Goal: Transaction & Acquisition: Purchase product/service

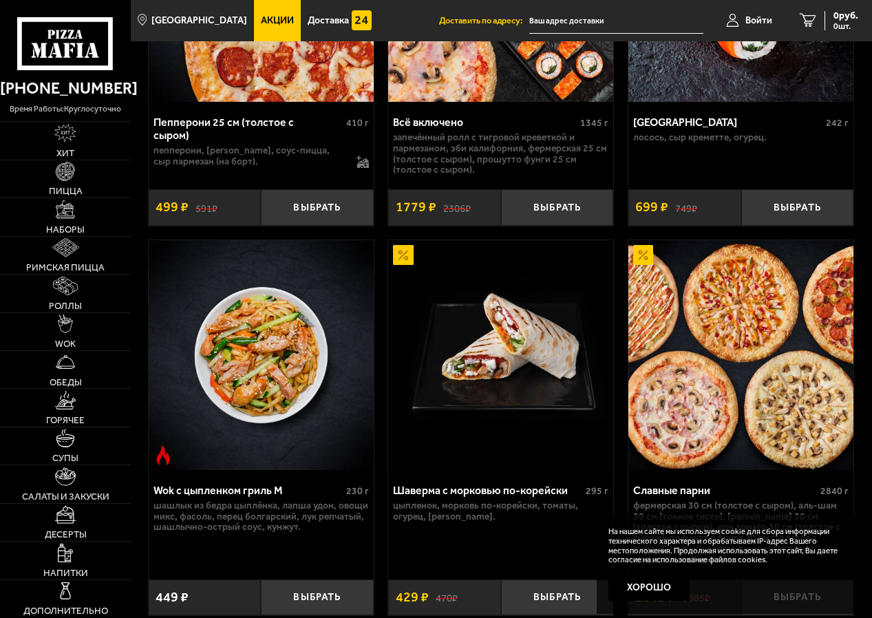
scroll to position [1032, 0]
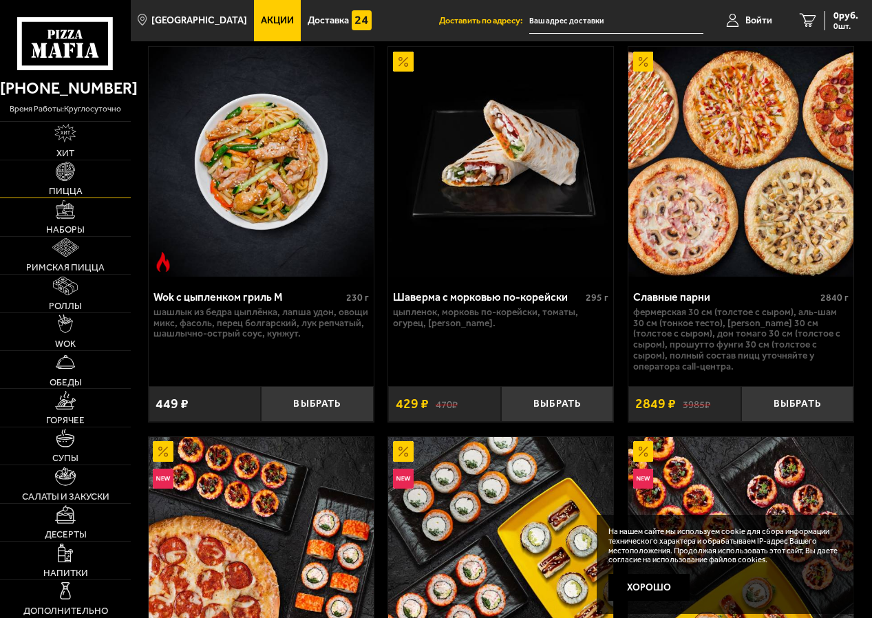
click at [61, 184] on link "Пицца" at bounding box center [65, 178] width 131 height 37
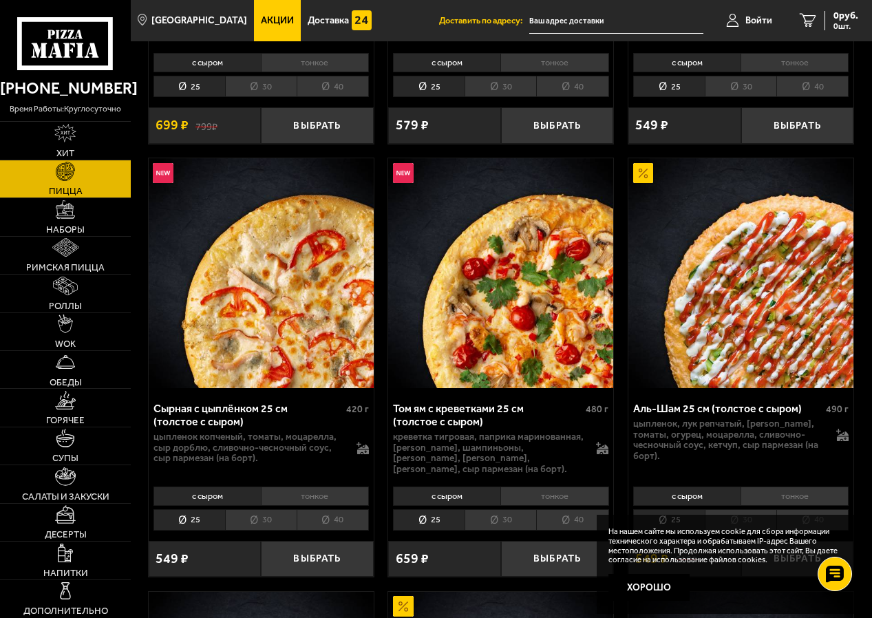
scroll to position [964, 0]
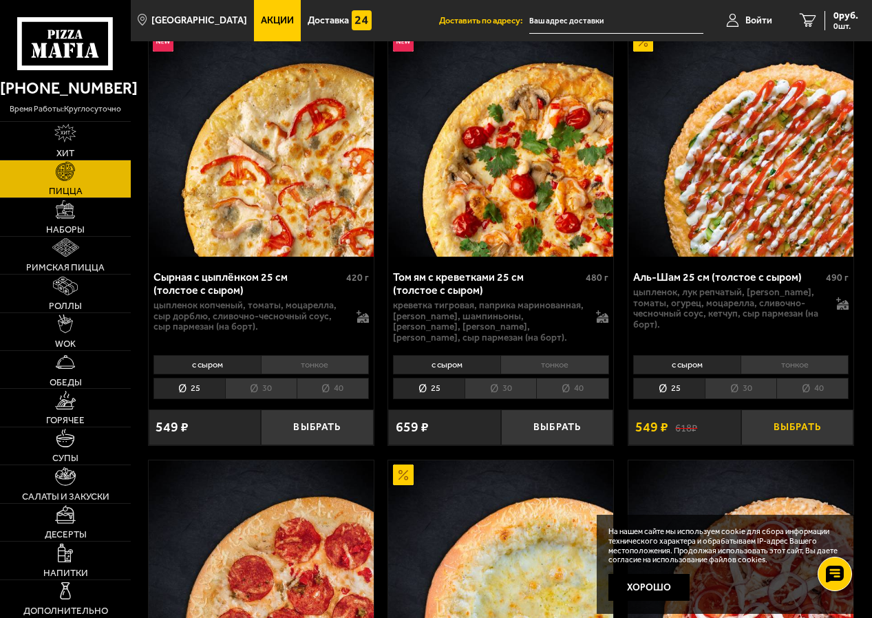
click at [812, 427] on button "Выбрать" at bounding box center [797, 428] width 112 height 36
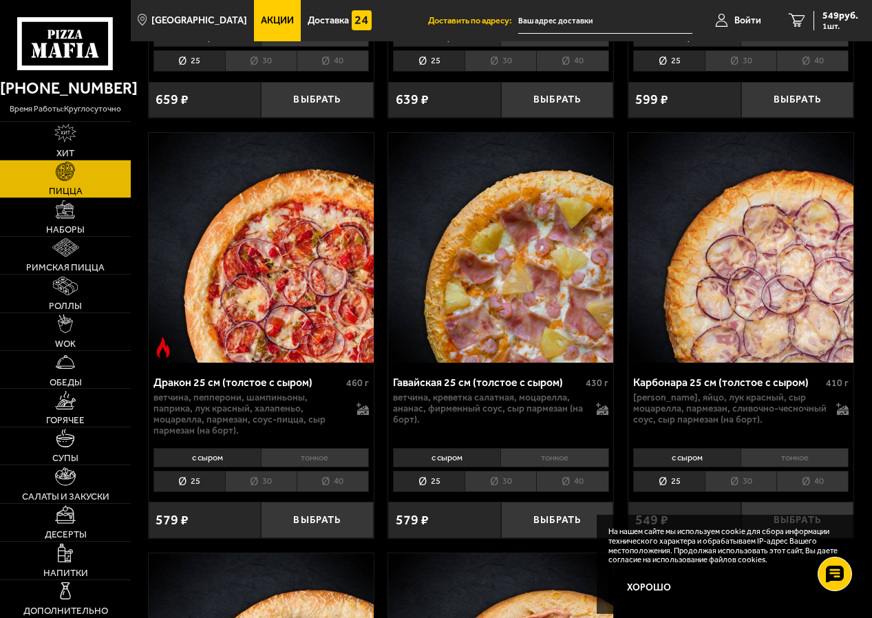
scroll to position [4199, 0]
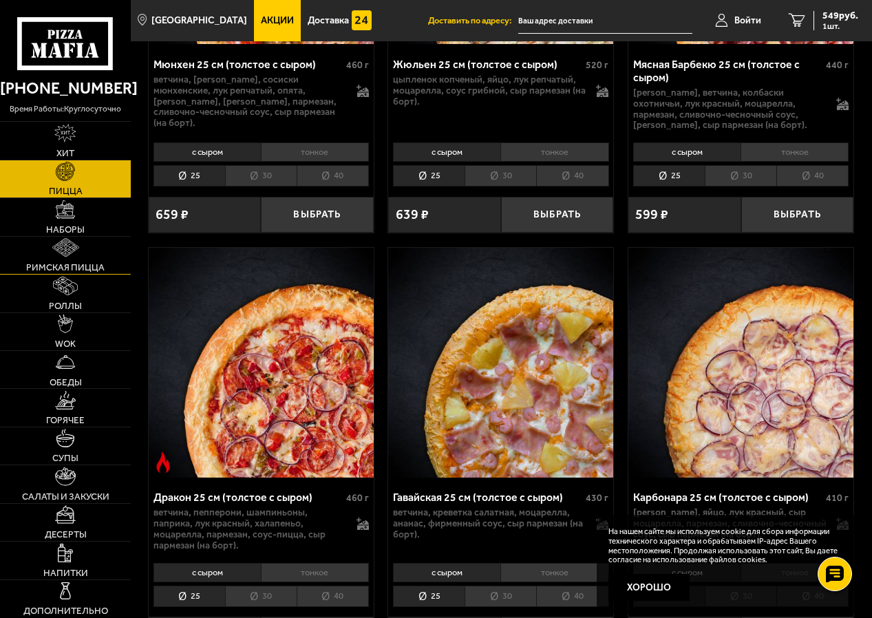
click at [57, 253] on img at bounding box center [65, 247] width 27 height 19
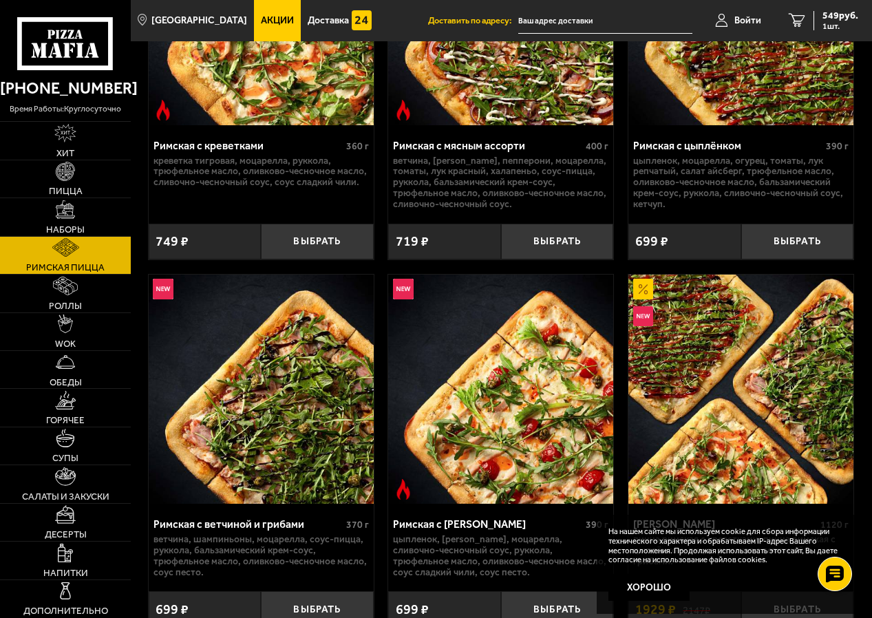
scroll to position [344, 0]
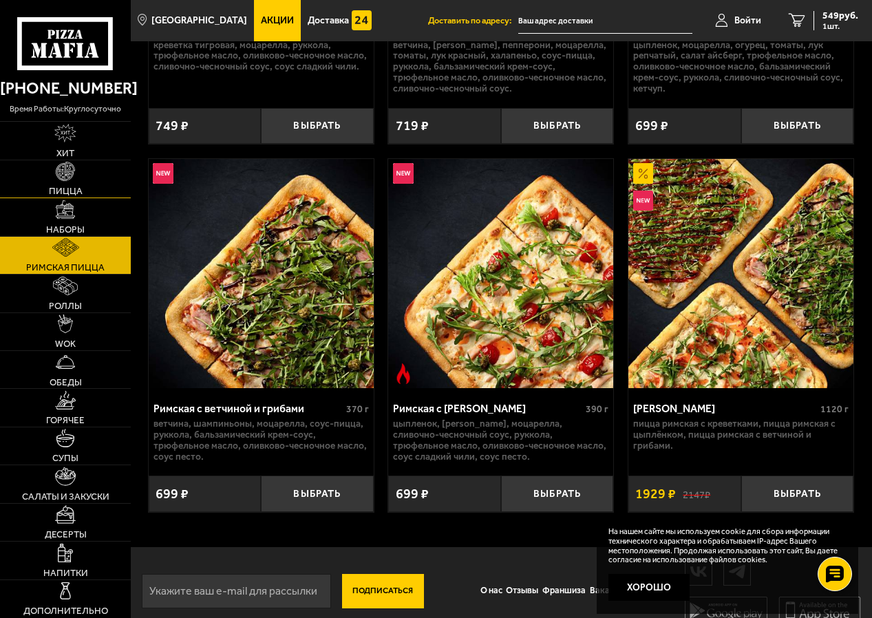
drag, startPoint x: 70, startPoint y: 179, endPoint x: 82, endPoint y: 173, distance: 13.9
click at [70, 179] on img at bounding box center [65, 171] width 19 height 19
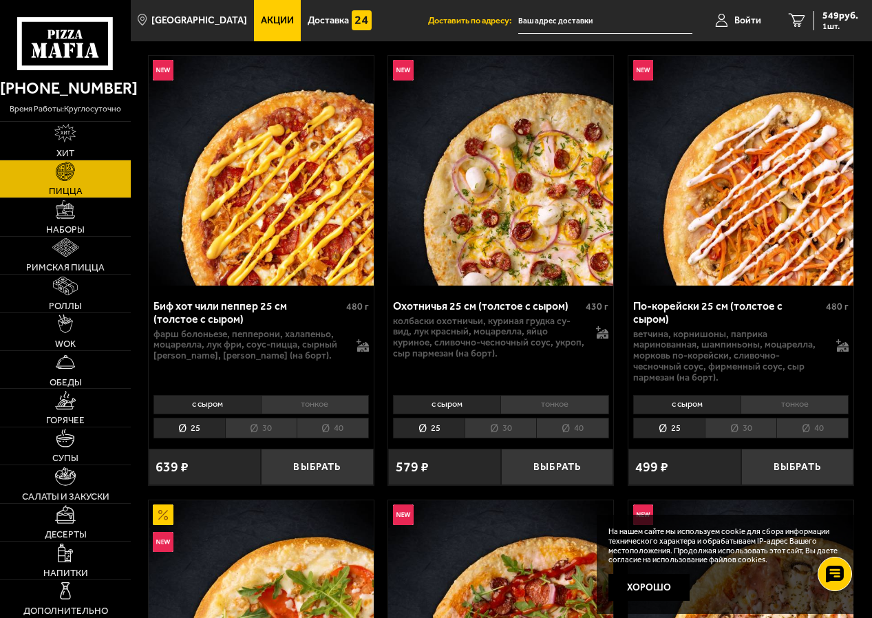
scroll to position [206, 0]
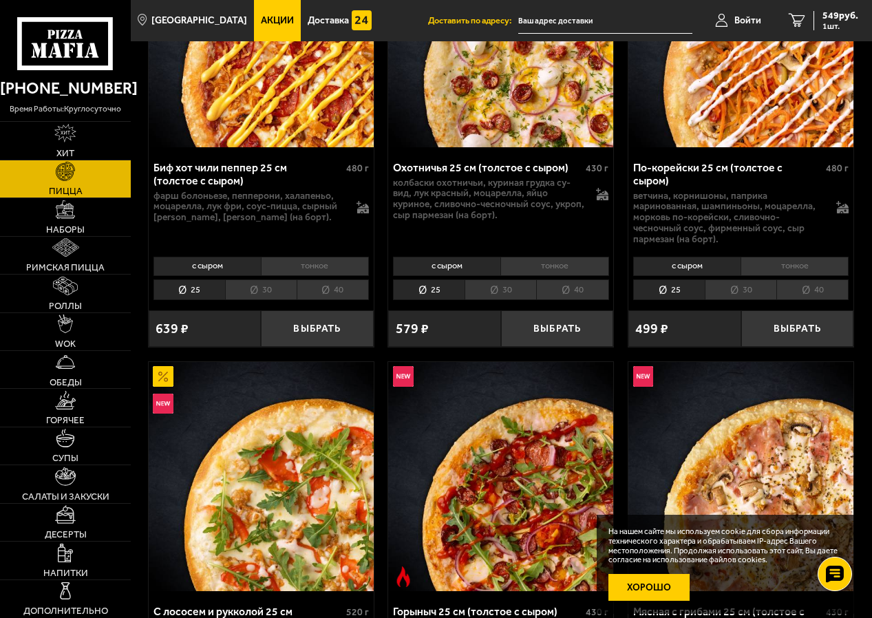
click at [657, 595] on button "Хорошо" at bounding box center [649, 588] width 82 height 28
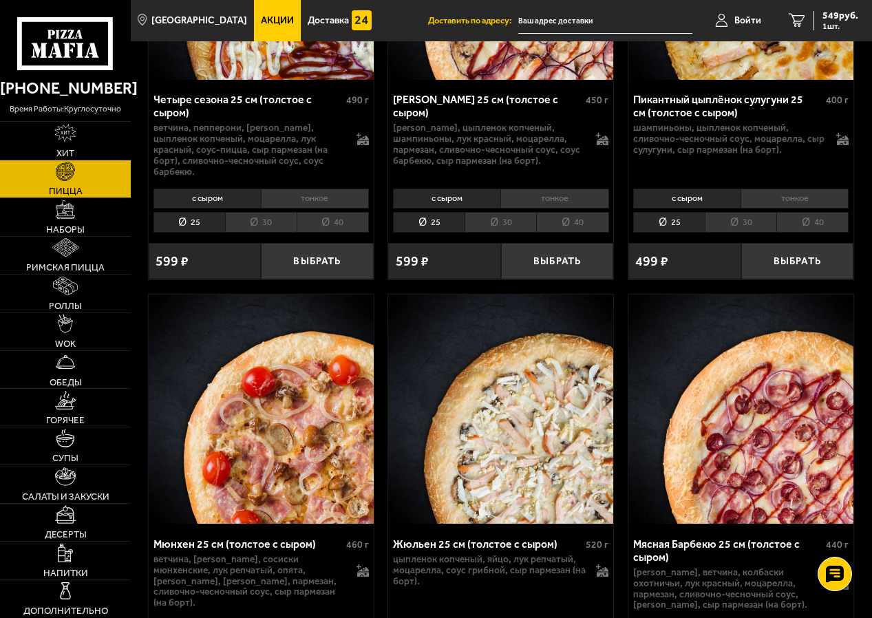
scroll to position [3579, 0]
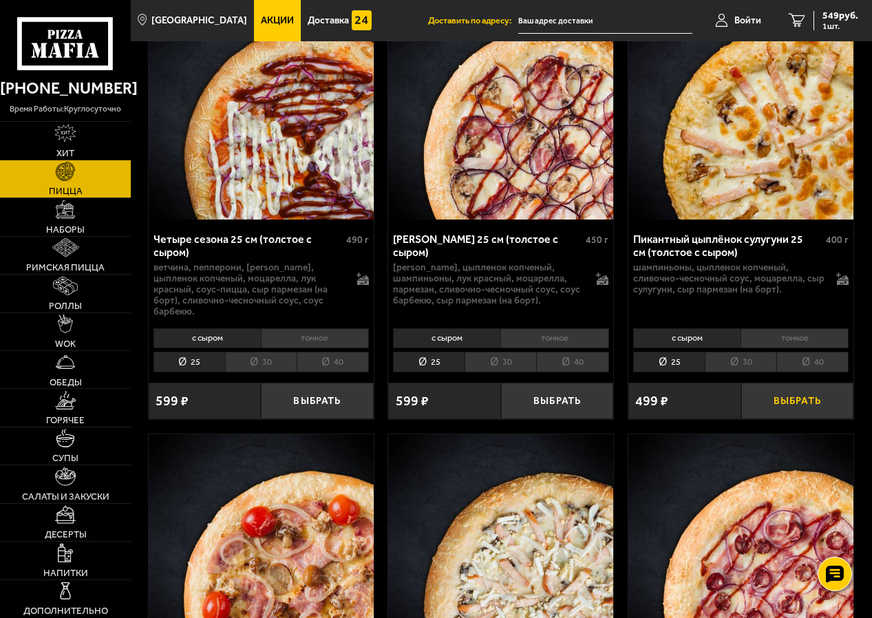
click at [796, 396] on button "Выбрать" at bounding box center [797, 401] width 112 height 36
click at [836, 24] on span "2 шт." at bounding box center [837, 26] width 41 height 8
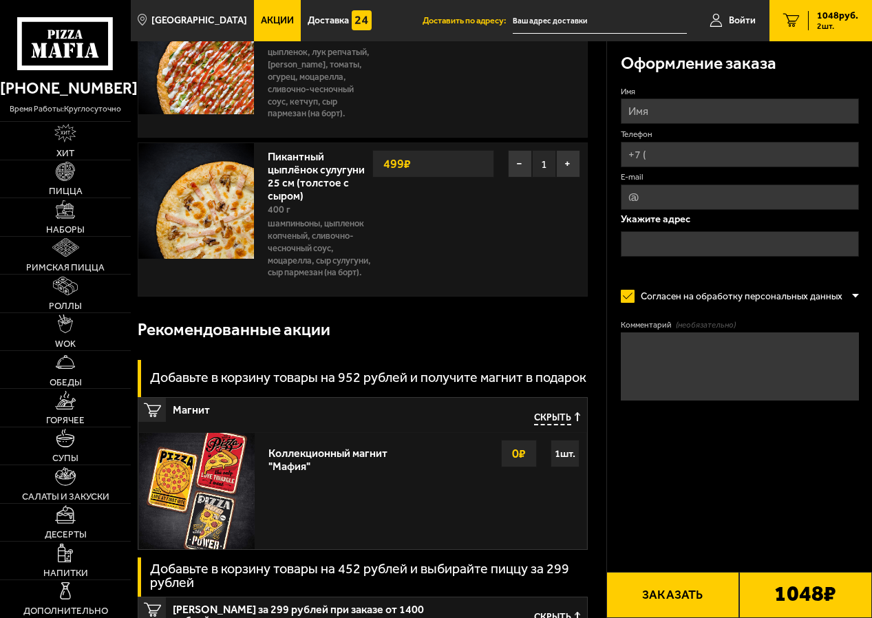
scroll to position [275, 0]
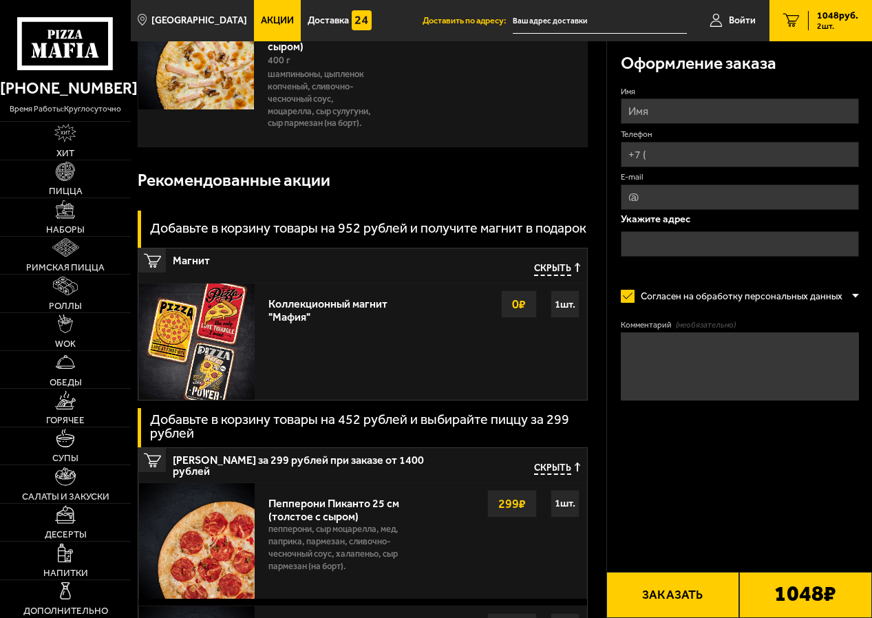
click at [684, 107] on input "Имя" at bounding box center [740, 110] width 238 height 25
type input "[PERSON_NAME]"
click at [642, 149] on input "Телефон" at bounding box center [740, 154] width 238 height 25
click at [691, 153] on input "Телефон" at bounding box center [740, 154] width 238 height 25
type input "[PHONE_NUMBER]"
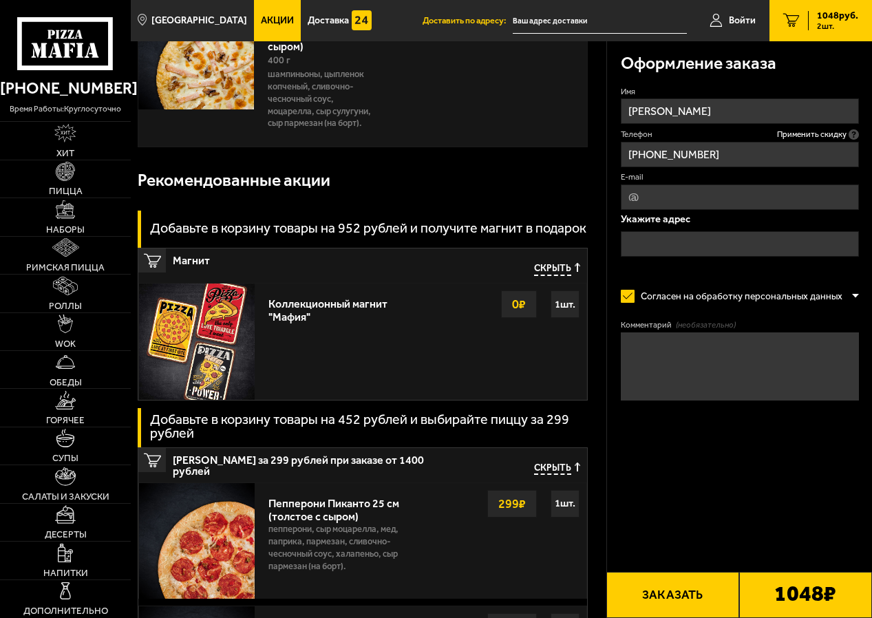
click at [685, 200] on input "E-mail" at bounding box center [740, 196] width 238 height 25
type input "[EMAIL_ADDRESS][DOMAIN_NAME]"
click at [710, 244] on input "text" at bounding box center [740, 243] width 238 height 25
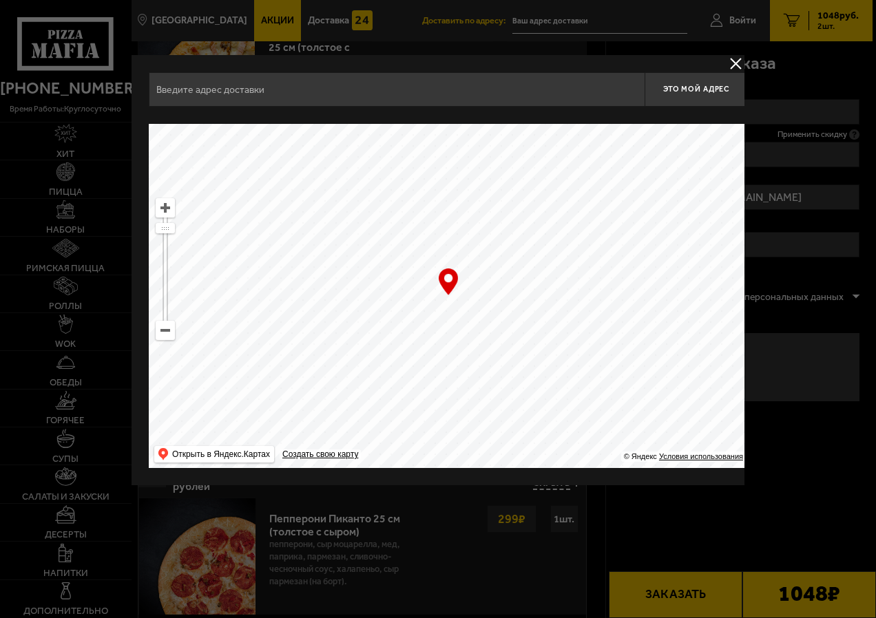
click at [290, 89] on input "text" at bounding box center [397, 89] width 496 height 34
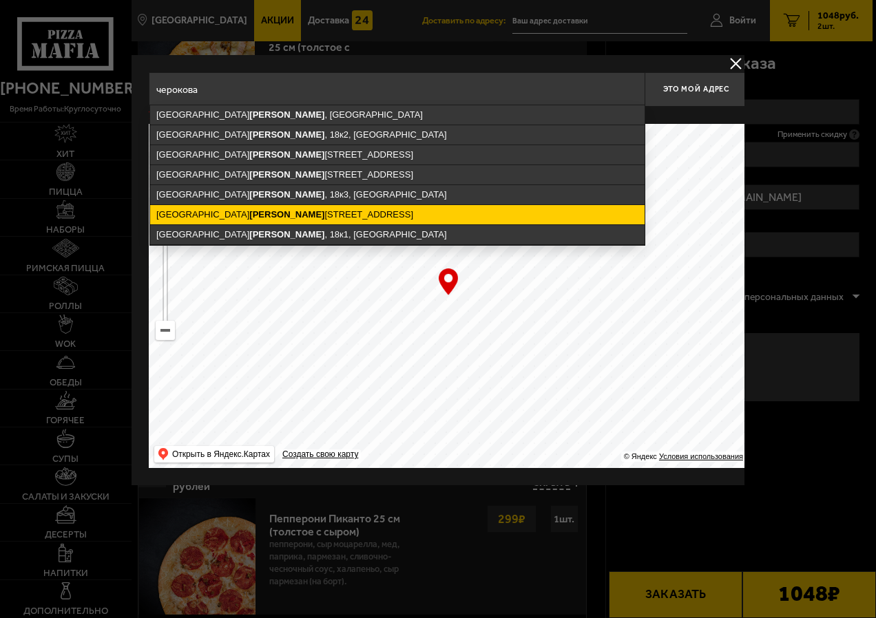
click at [328, 218] on ymaps "улица Адмирала Черокова , 22, Санкт-Петербург" at bounding box center [397, 214] width 494 height 19
type input "Санкт-Петербург, улица Адмирала Черокова, 22"
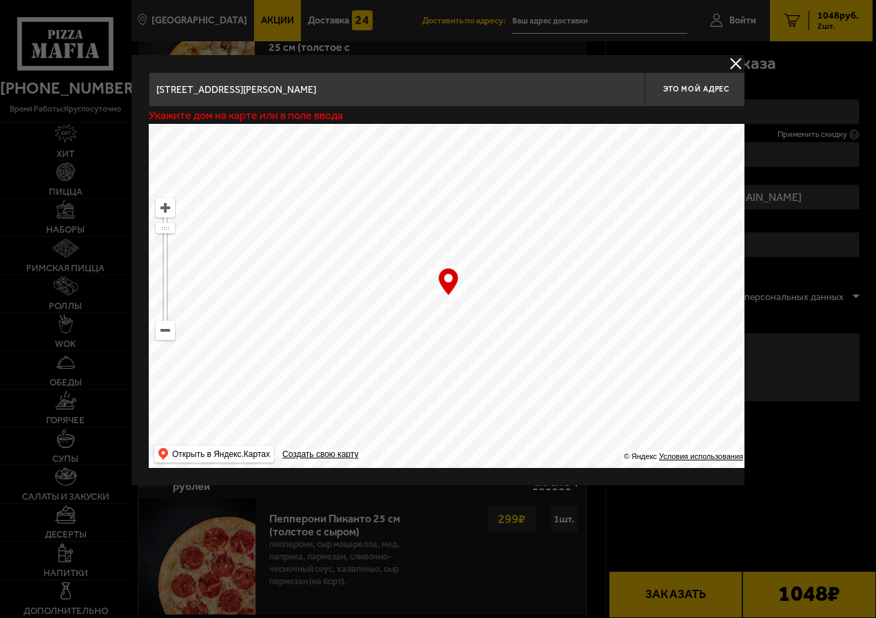
type input "[STREET_ADDRESS][PERSON_NAME]"
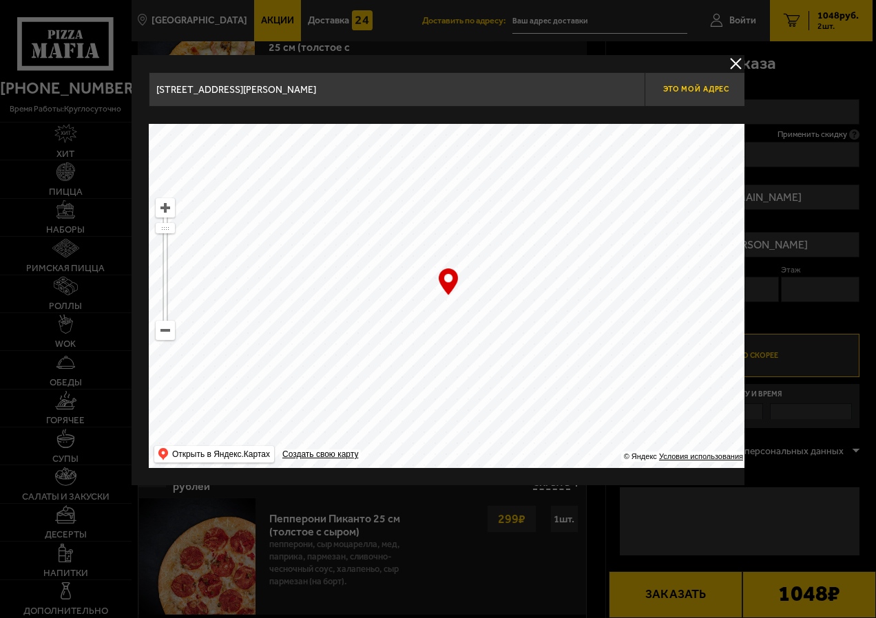
click at [719, 94] on span "Это мой адрес" at bounding box center [696, 89] width 66 height 9
type input "[STREET_ADDRESS][PERSON_NAME]"
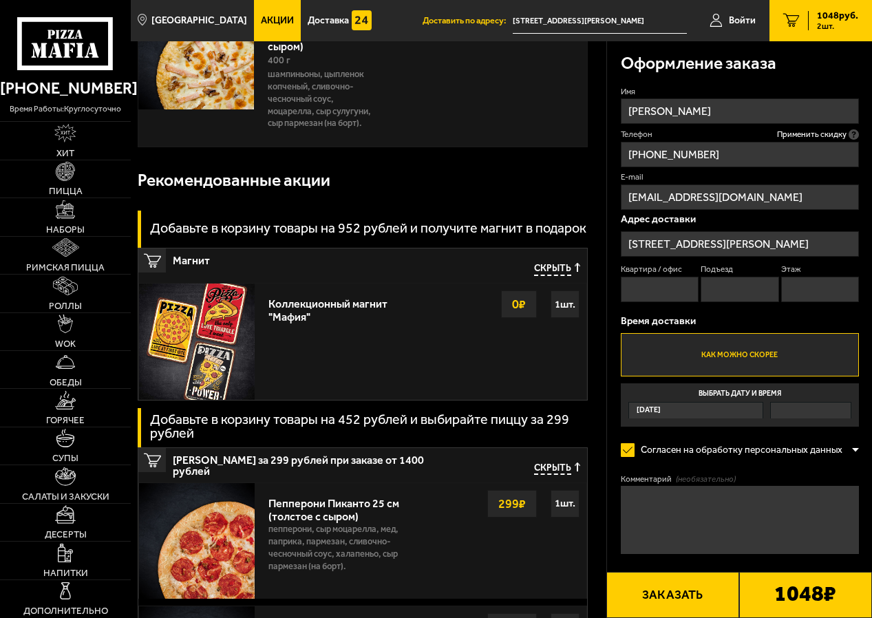
click at [665, 297] on input "Квартира / офис" at bounding box center [660, 289] width 78 height 25
type input "429"
click at [739, 290] on input "Подъезд" at bounding box center [740, 289] width 78 height 25
type input "-"
click at [808, 284] on input "Этаж" at bounding box center [820, 289] width 78 height 25
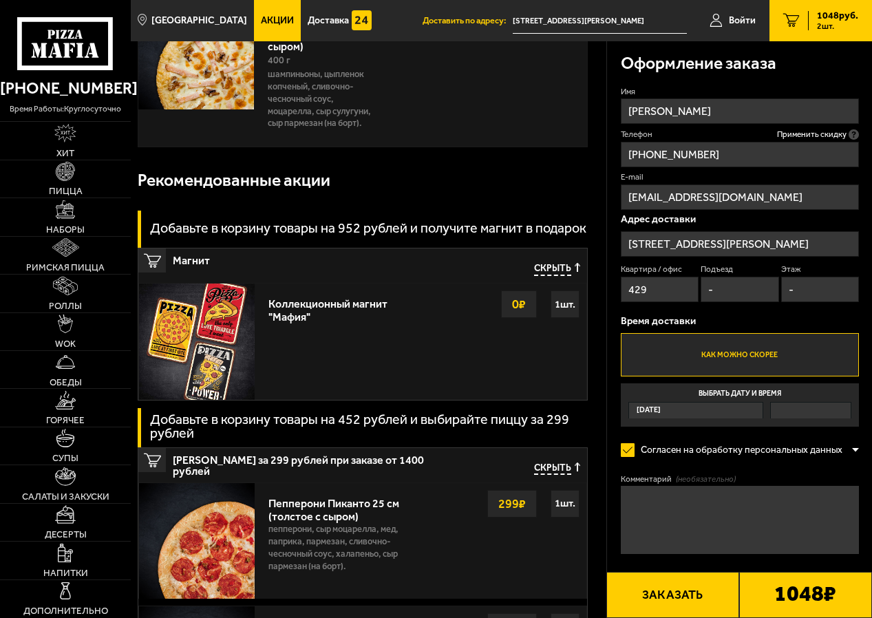
drag, startPoint x: 798, startPoint y: 292, endPoint x: 787, endPoint y: 291, distance: 11.0
click at [787, 291] on input "-" at bounding box center [820, 289] width 78 height 25
type input "4"
click at [739, 354] on label "Как можно скорее" at bounding box center [740, 354] width 238 height 43
click at [0, 0] on input "Как можно скорее" at bounding box center [0, 0] width 0 height 0
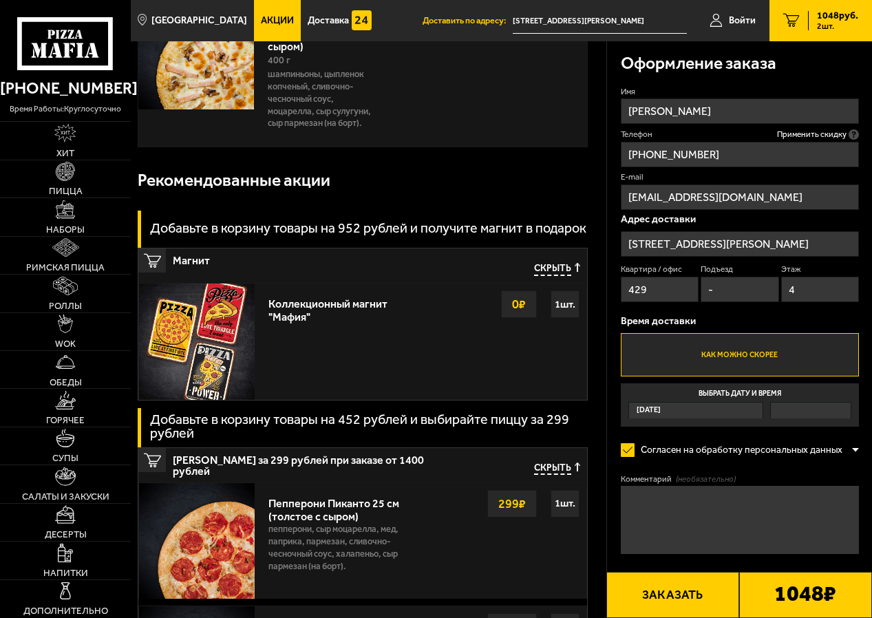
click at [687, 601] on button "Заказать" at bounding box center [672, 595] width 133 height 46
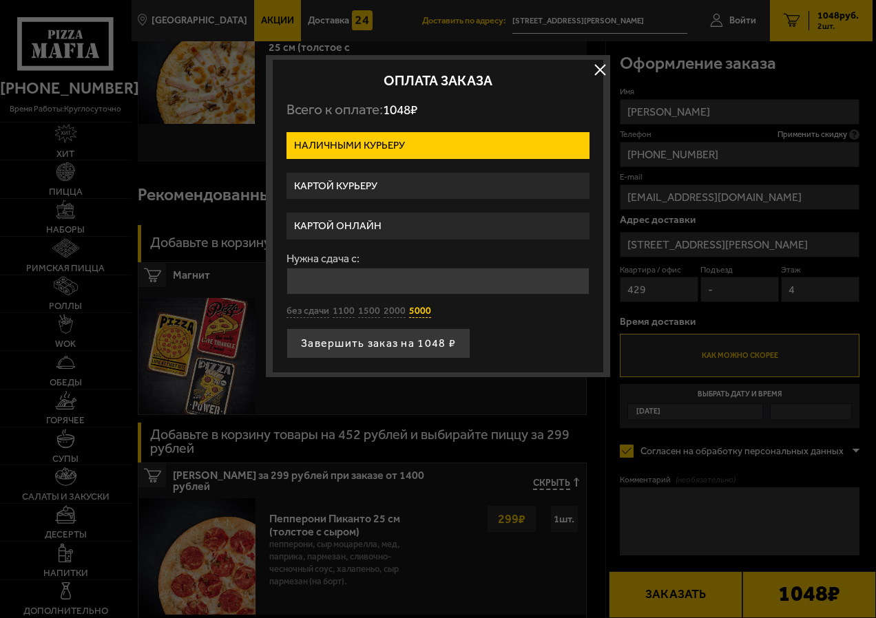
click at [416, 312] on button "5000" at bounding box center [420, 311] width 22 height 13
type input "5000"
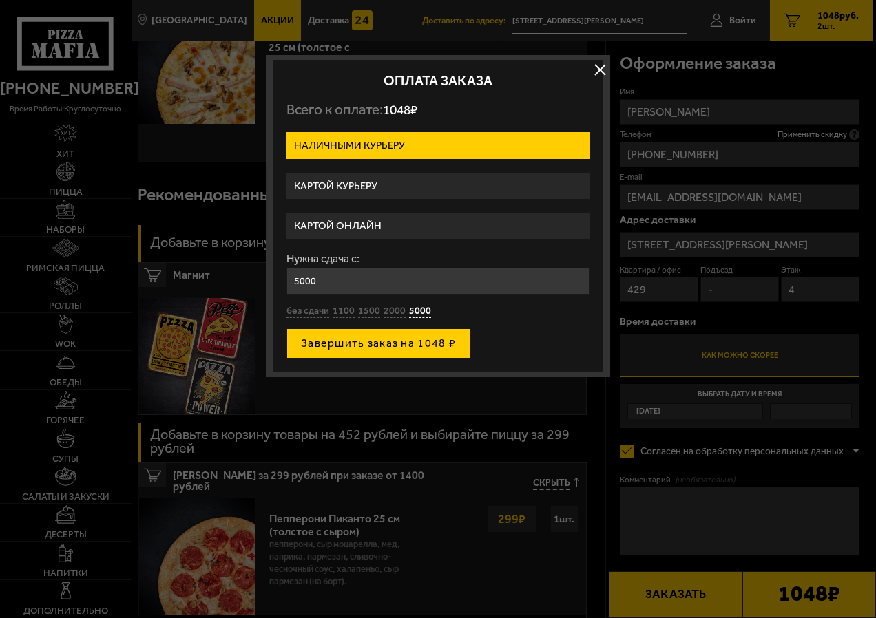
click at [399, 345] on button "Завершить заказ на 1048 ₽" at bounding box center [378, 343] width 184 height 30
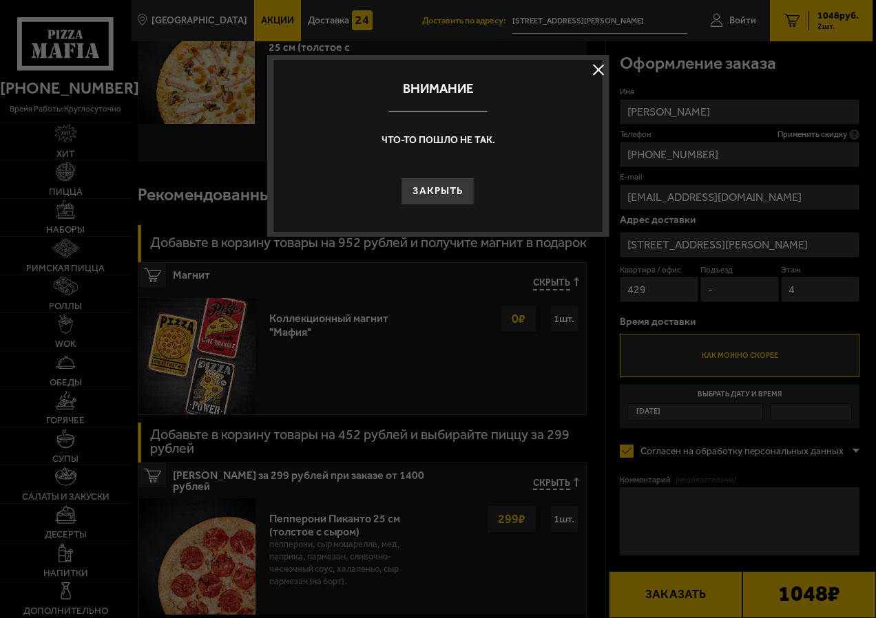
click at [600, 67] on button at bounding box center [598, 69] width 21 height 21
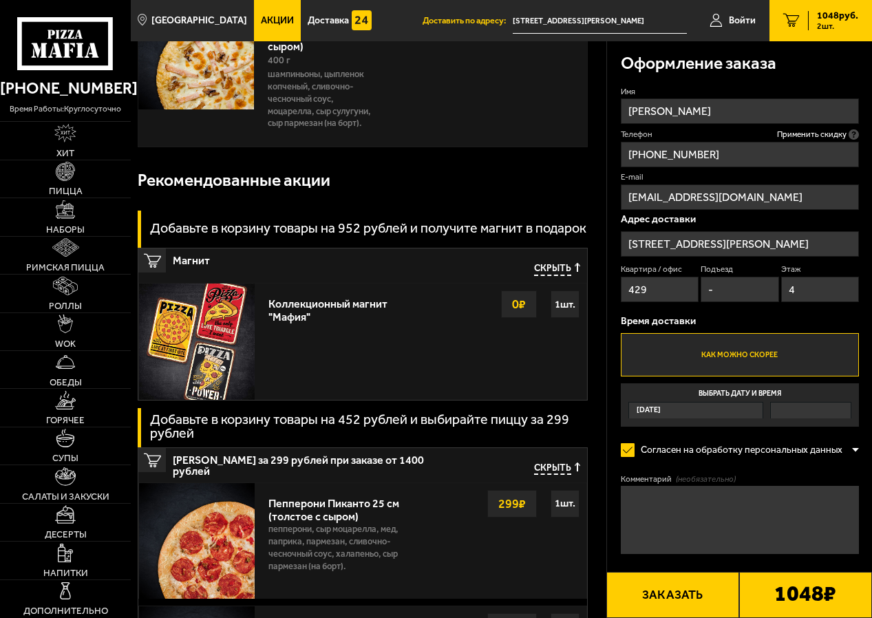
click at [669, 594] on button "Заказать" at bounding box center [672, 595] width 133 height 46
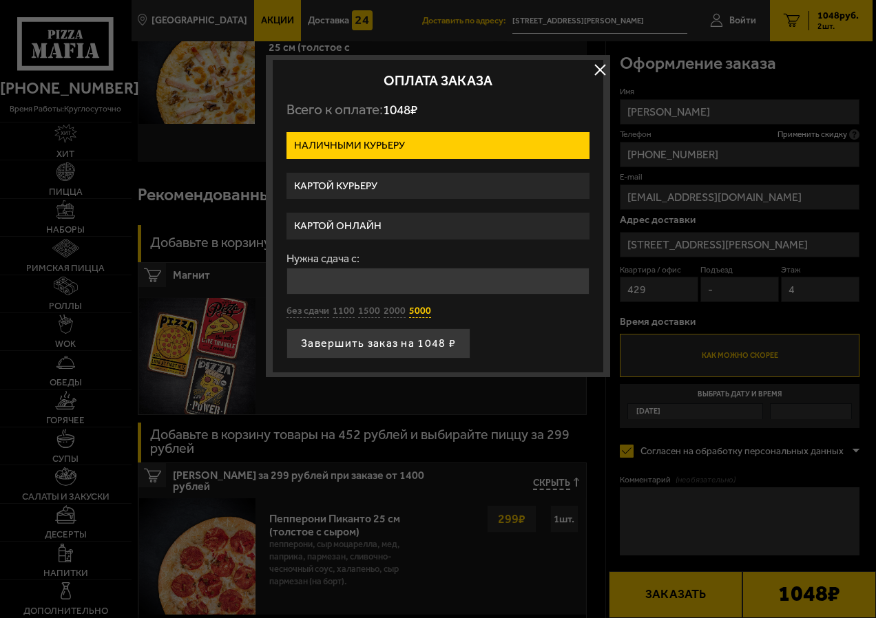
click at [413, 312] on button "5000" at bounding box center [420, 311] width 22 height 13
type input "5000"
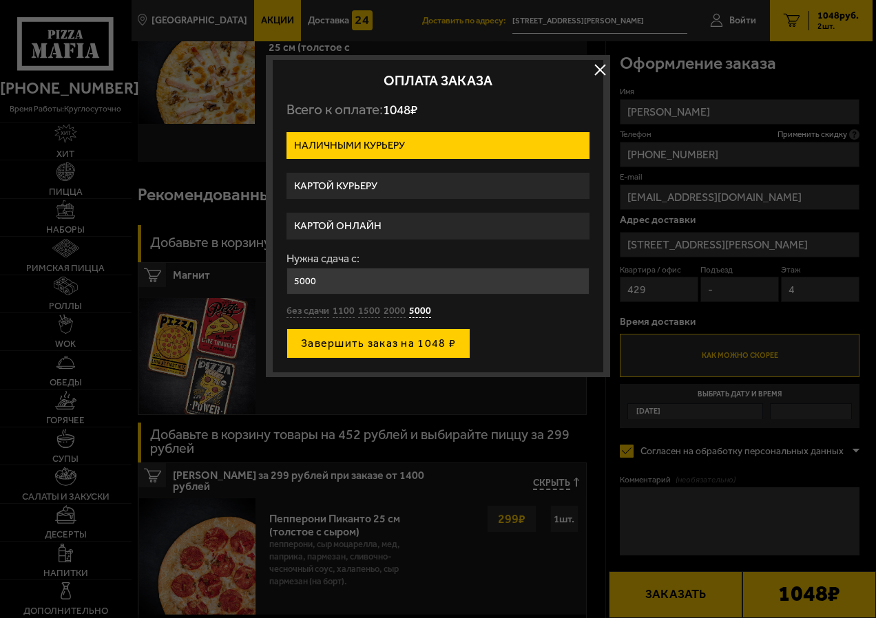
click at [435, 348] on button "Завершить заказ на 1048 ₽" at bounding box center [378, 343] width 184 height 30
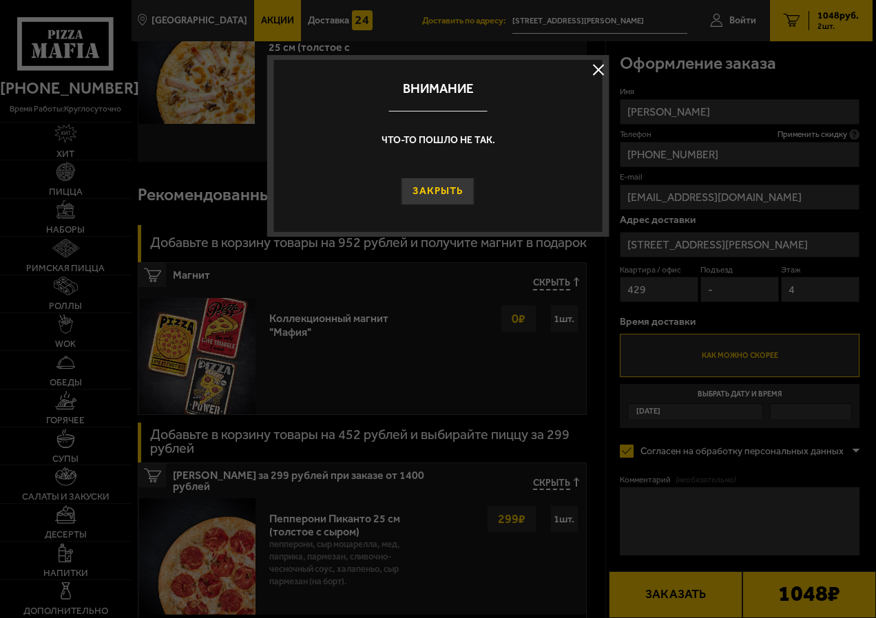
click at [438, 202] on button "Закрыть" at bounding box center [437, 192] width 73 height 28
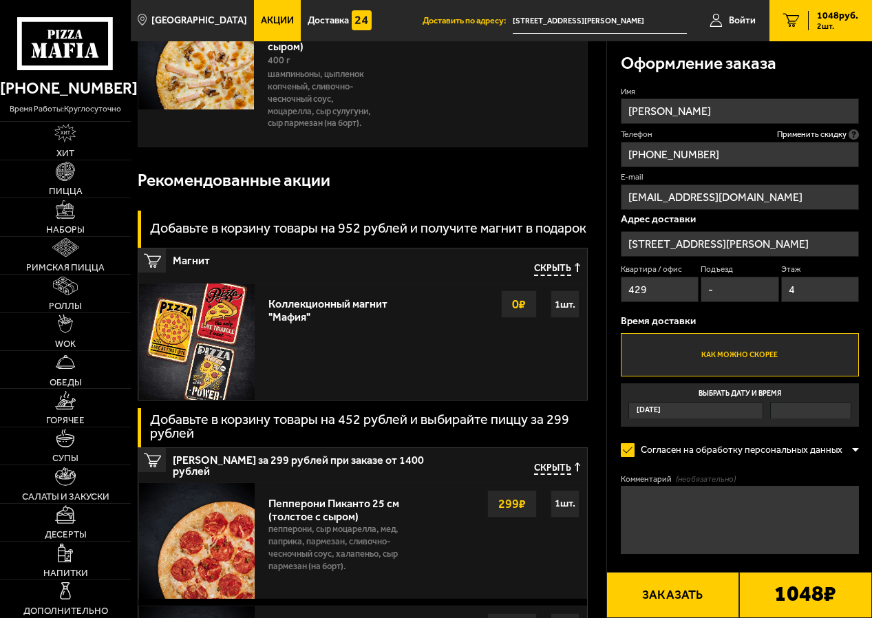
click at [719, 592] on button "Заказать" at bounding box center [672, 595] width 133 height 46
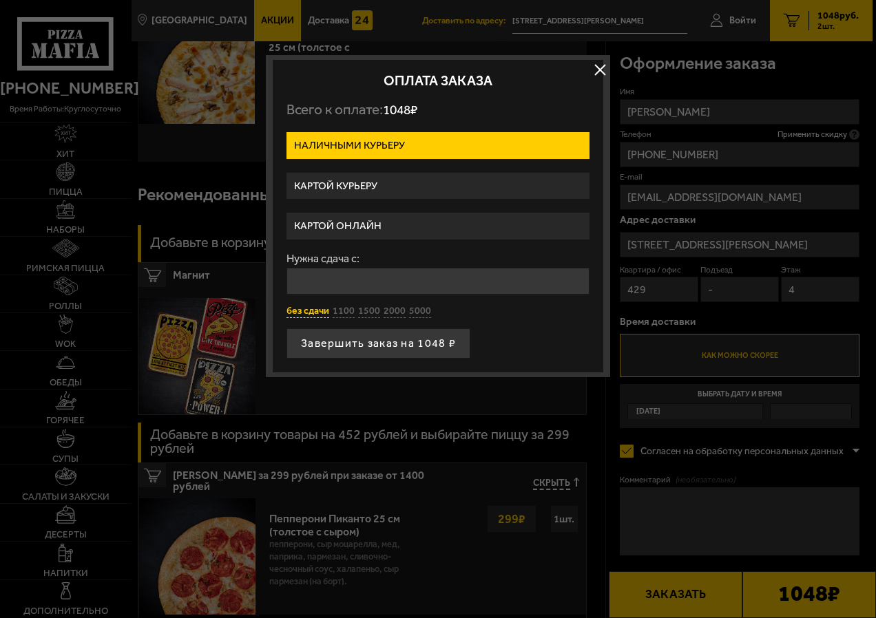
click at [321, 311] on button "без сдачи" at bounding box center [307, 311] width 43 height 13
type input "0"
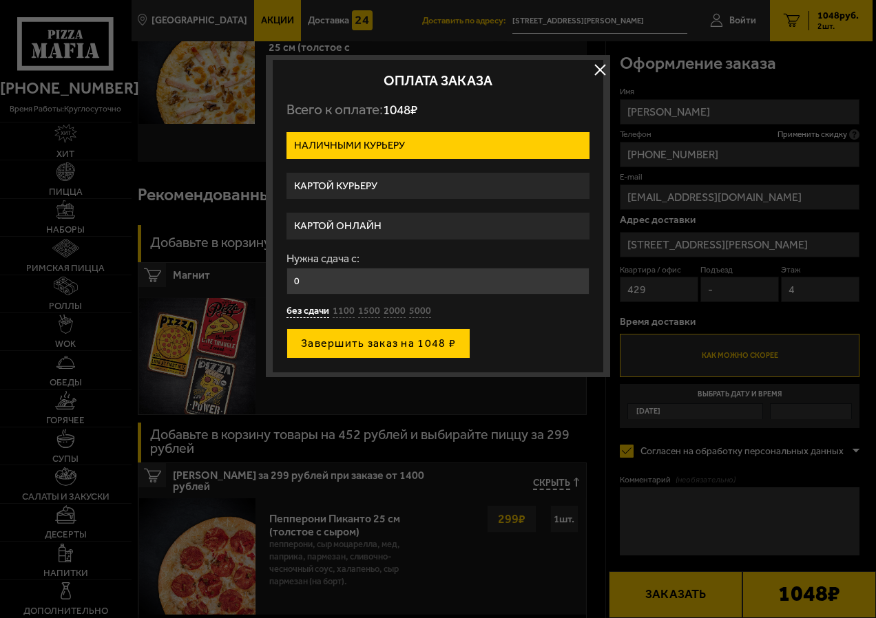
click at [365, 346] on button "Завершить заказ на 1048 ₽" at bounding box center [378, 343] width 184 height 30
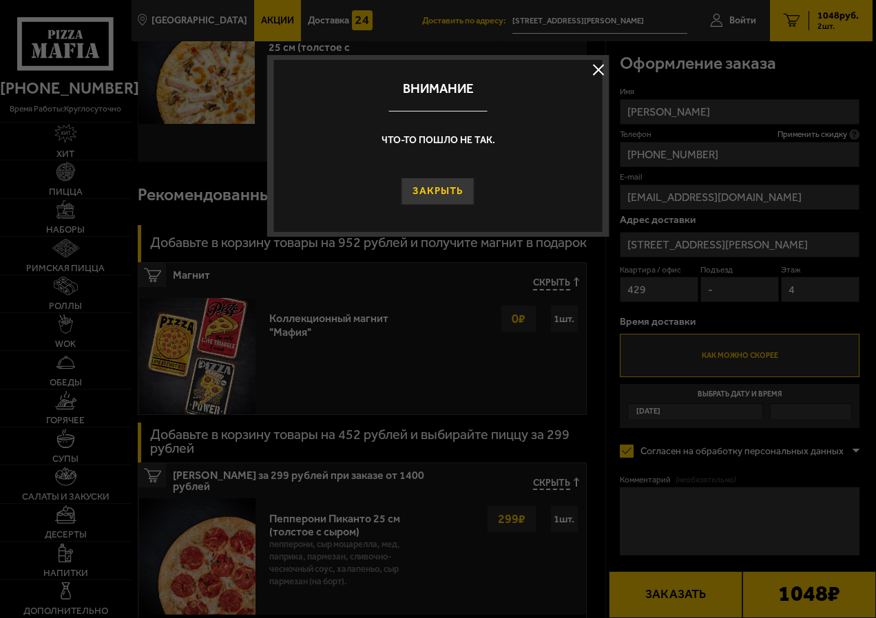
click at [442, 185] on button "Закрыть" at bounding box center [437, 192] width 73 height 28
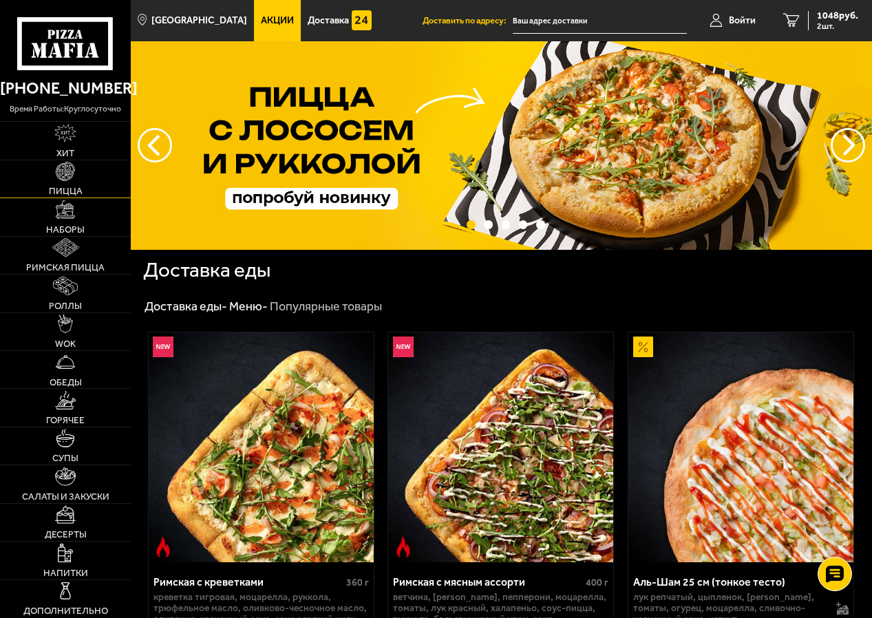
click at [61, 192] on span "Пицца" at bounding box center [66, 191] width 34 height 9
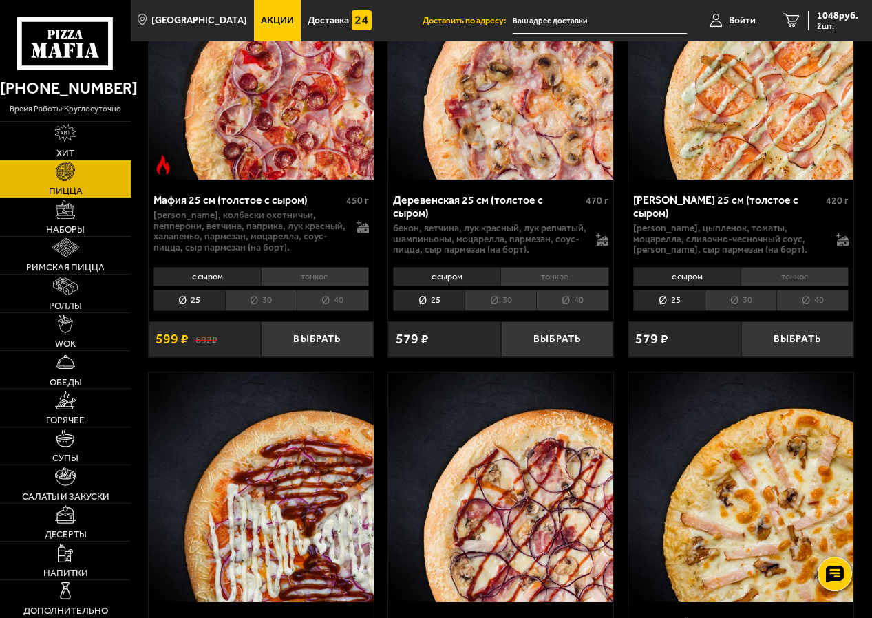
scroll to position [3510, 0]
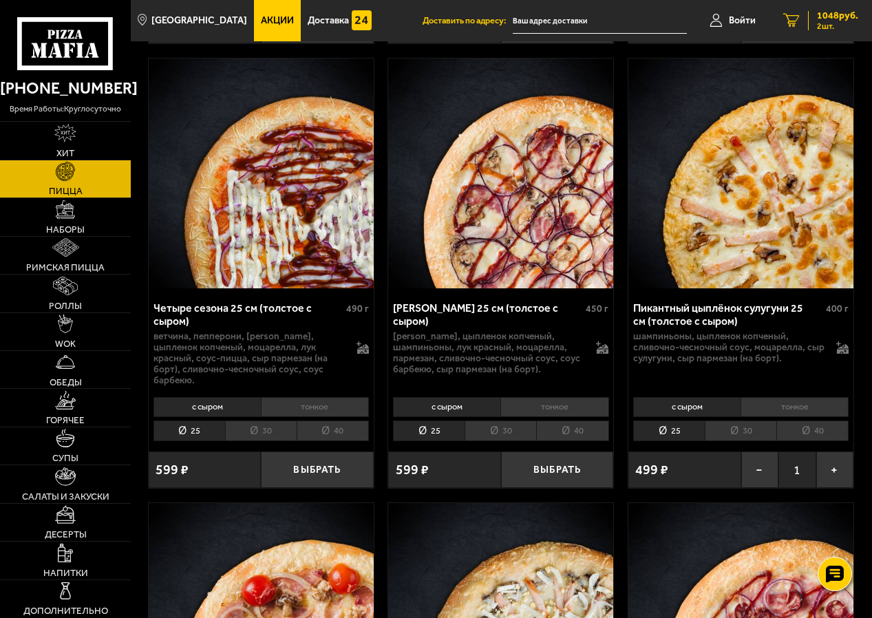
click at [835, 20] on span "1048 руб." at bounding box center [837, 16] width 41 height 10
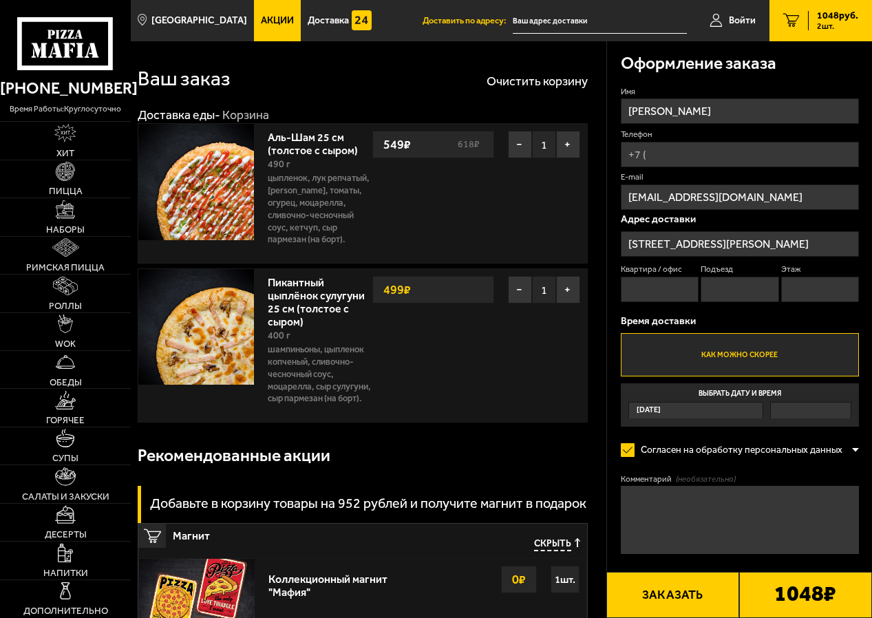
click at [679, 299] on input "Квартира / офис" at bounding box center [660, 289] width 78 height 25
type input "429"
type input "-"
type input "4"
click at [735, 295] on input "-" at bounding box center [740, 289] width 78 height 25
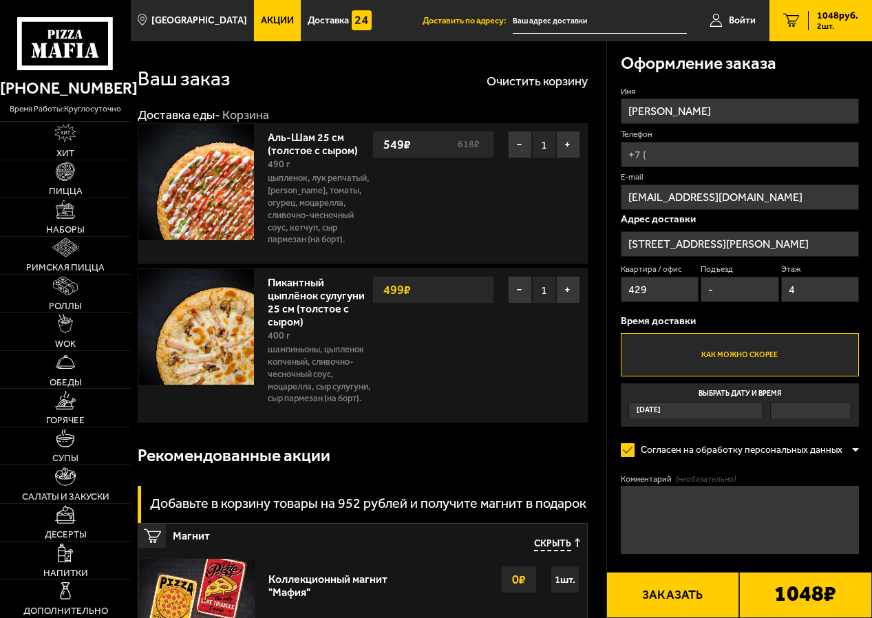
drag, startPoint x: 736, startPoint y: 293, endPoint x: 685, endPoint y: 297, distance: 51.1
click at [685, 297] on div "Квартира / офис 429 Подъезд - Этаж 4" at bounding box center [740, 285] width 238 height 43
click at [824, 287] on input "4" at bounding box center [820, 289] width 78 height 25
click at [800, 268] on label "Этаж" at bounding box center [820, 270] width 78 height 12
click at [800, 277] on input "4" at bounding box center [820, 289] width 78 height 25
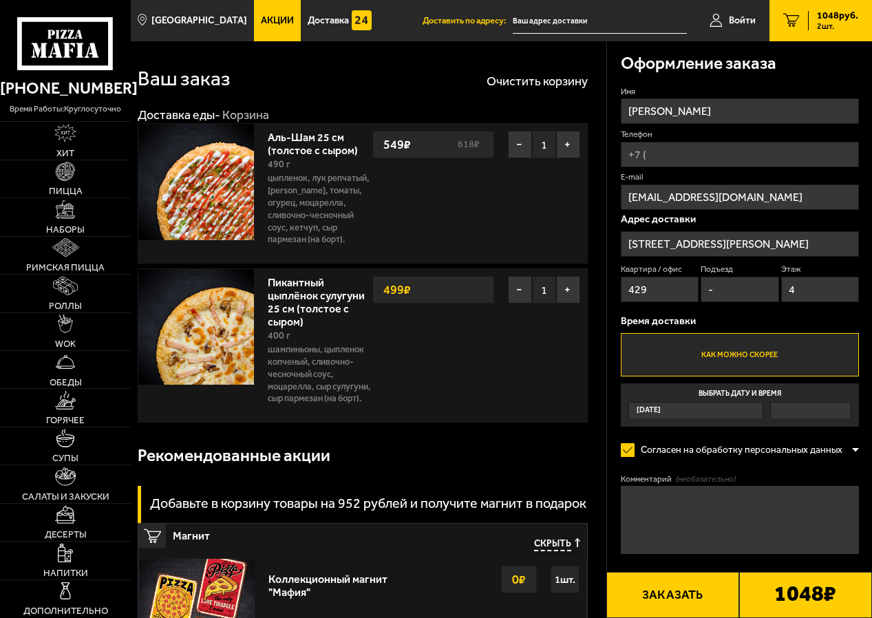
click at [697, 159] on input "Телефон" at bounding box center [740, 154] width 238 height 25
type input "[PHONE_NUMBER]"
click at [681, 600] on button "Заказать" at bounding box center [672, 595] width 133 height 46
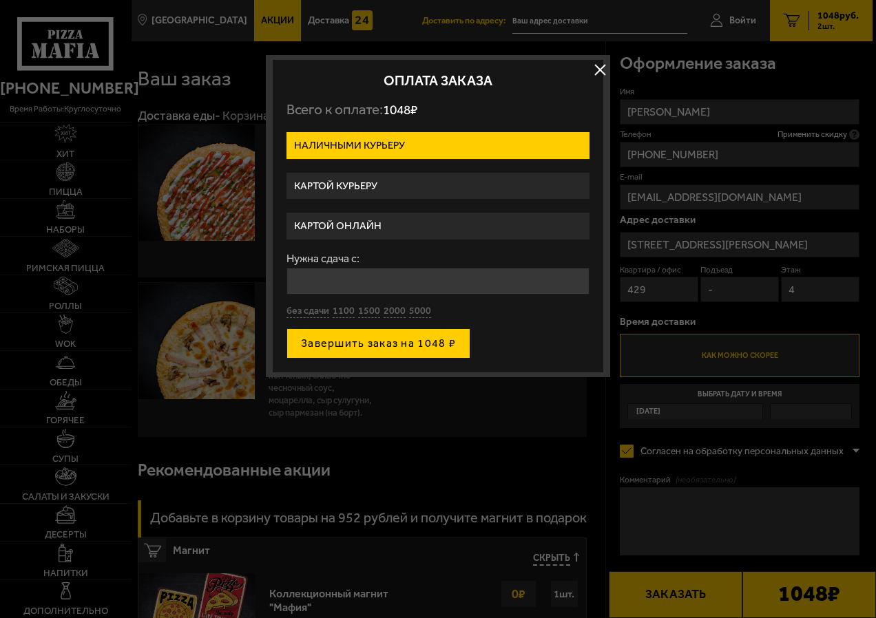
click at [405, 347] on button "Завершить заказ на 1048 ₽" at bounding box center [378, 343] width 184 height 30
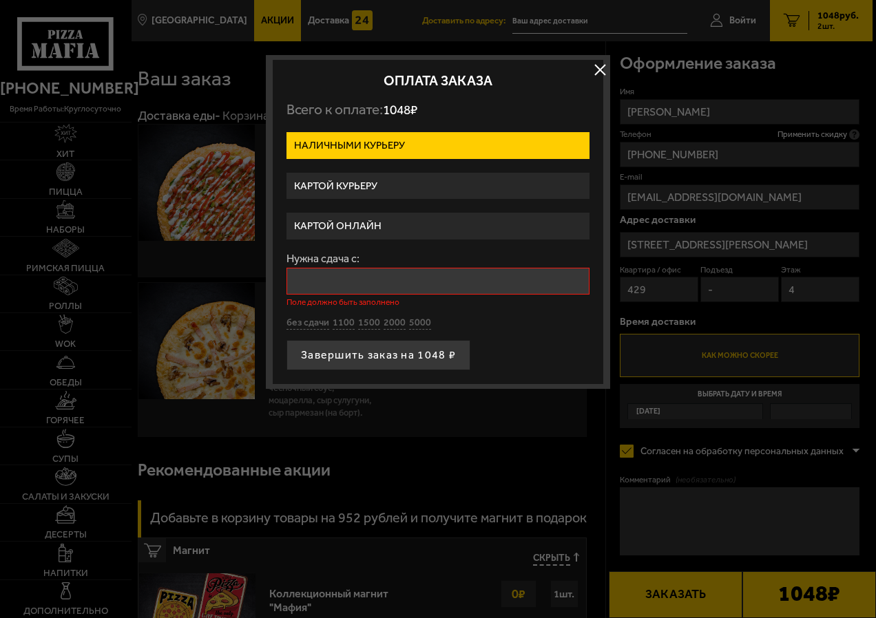
click at [385, 285] on input "Нужна сдача с:" at bounding box center [437, 281] width 303 height 27
click at [304, 326] on button "без сдачи" at bounding box center [307, 323] width 43 height 13
type input "0"
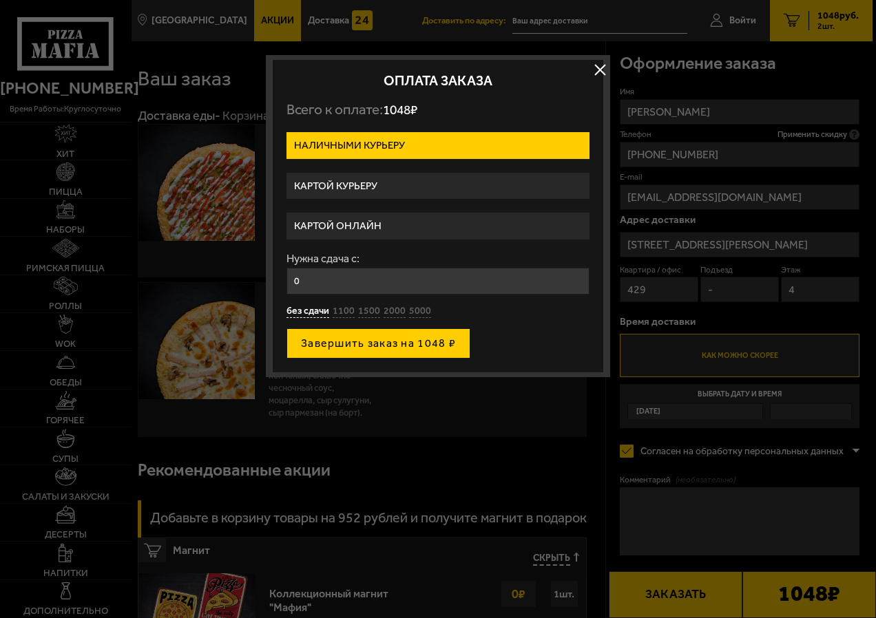
click at [344, 354] on button "Завершить заказ на 1048 ₽" at bounding box center [378, 343] width 184 height 30
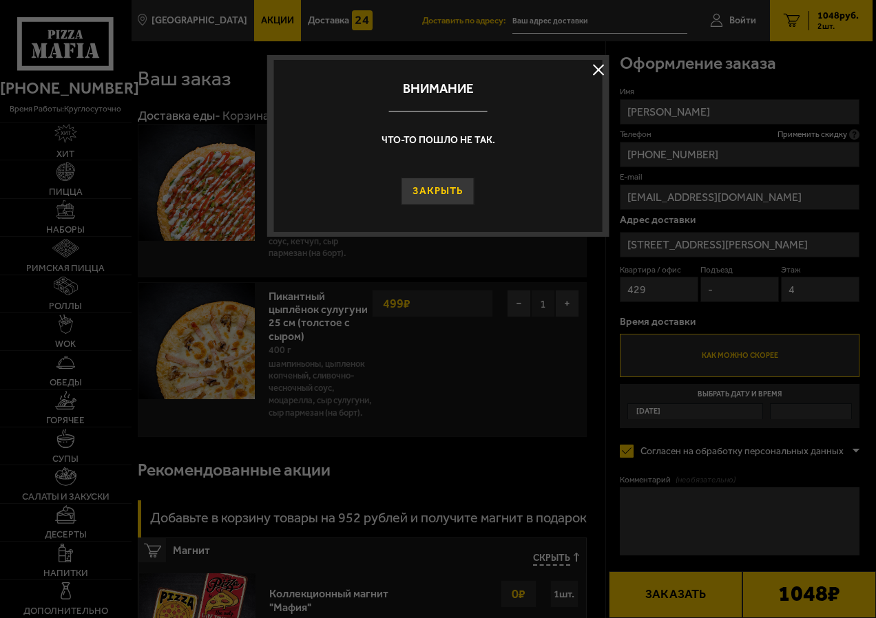
click at [425, 201] on button "Закрыть" at bounding box center [437, 192] width 73 height 28
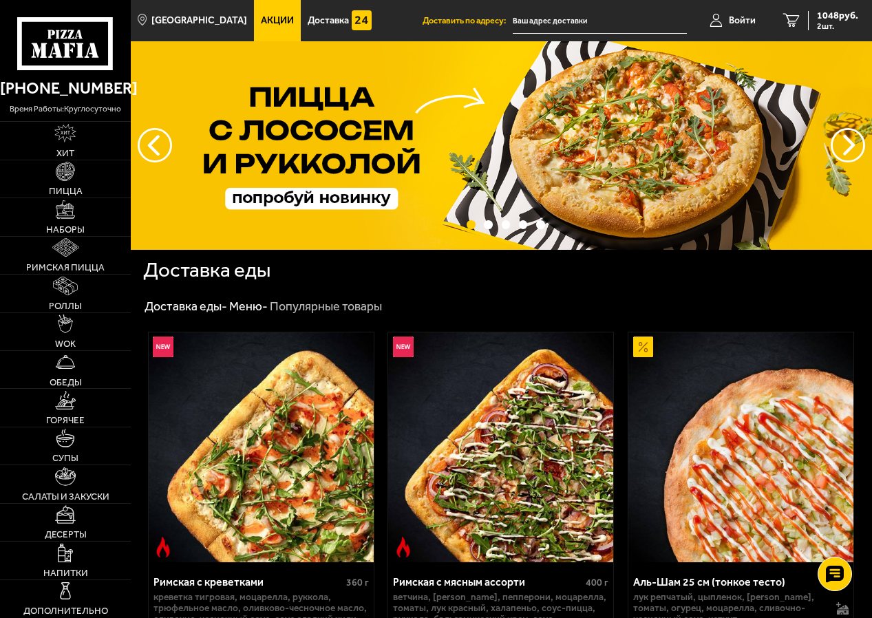
click at [363, 123] on img at bounding box center [501, 145] width 741 height 209
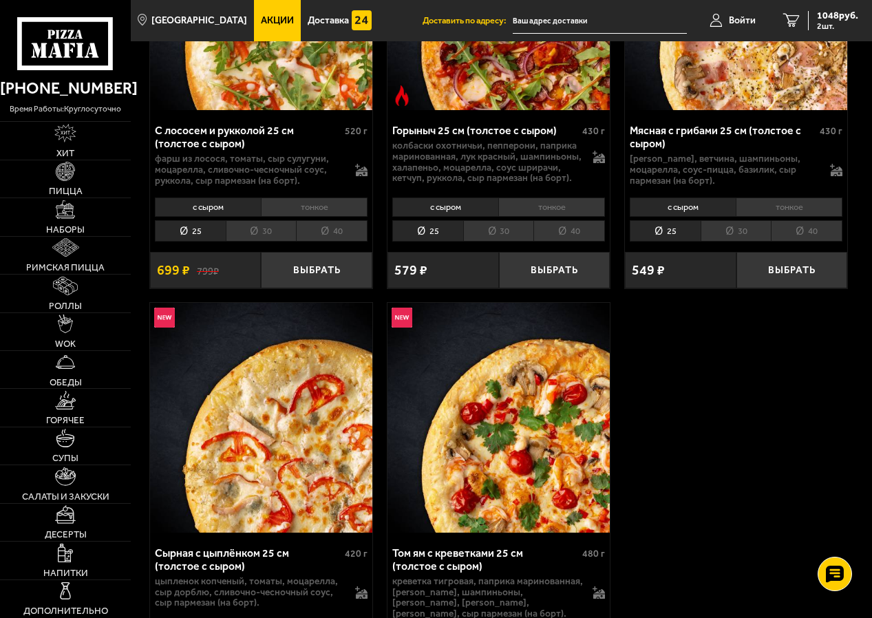
scroll to position [746, 0]
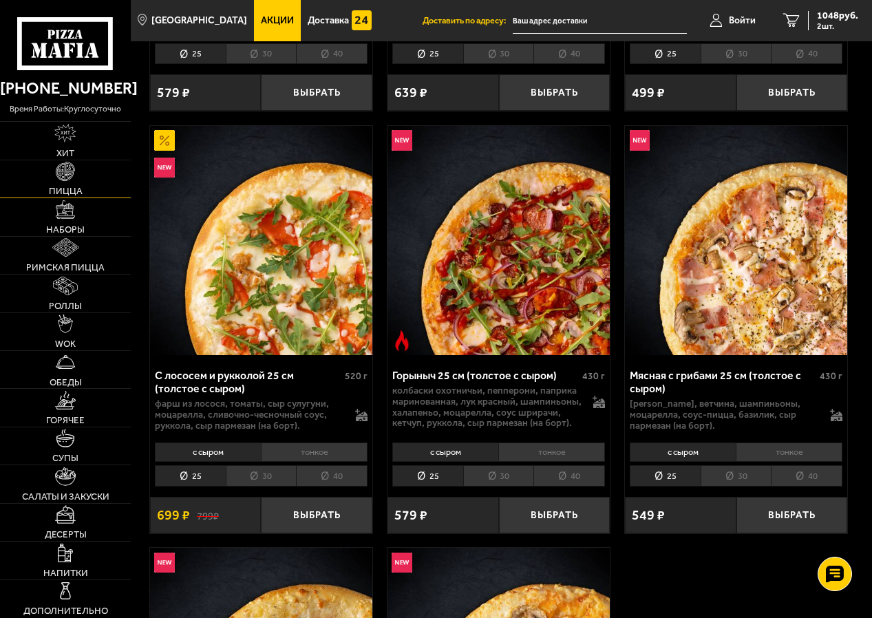
click at [73, 185] on link "Пицца" at bounding box center [65, 178] width 131 height 37
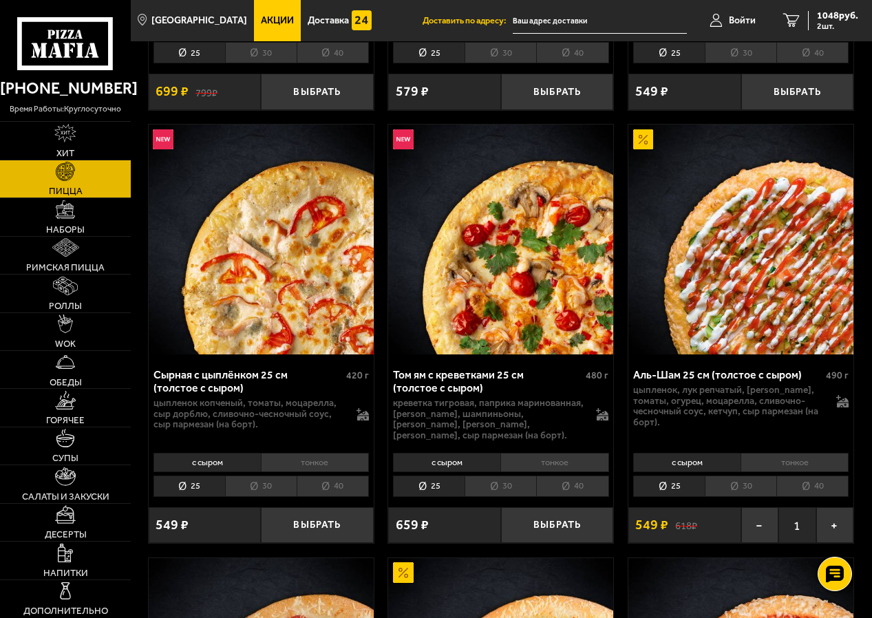
scroll to position [1032, 0]
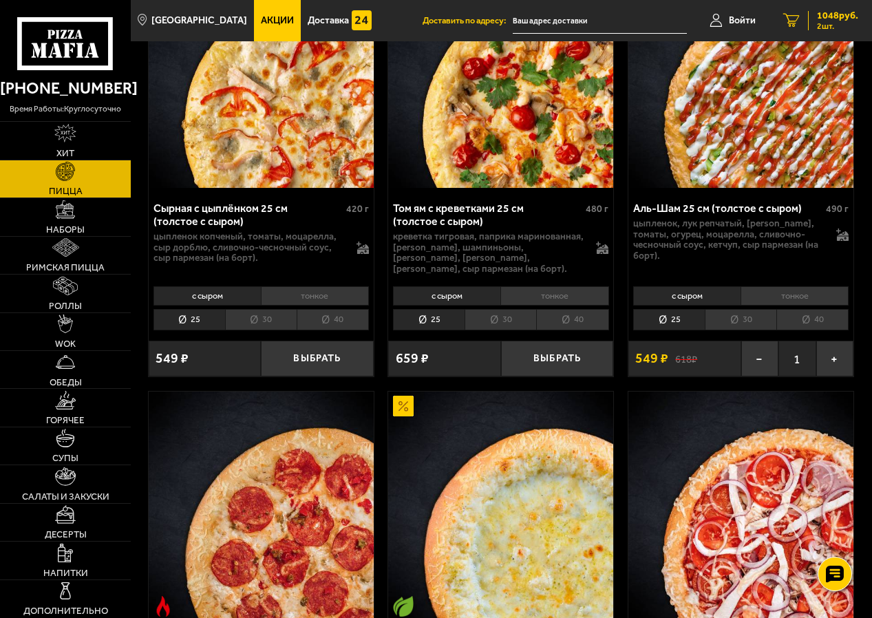
click at [829, 19] on span "1048 руб." at bounding box center [837, 16] width 41 height 10
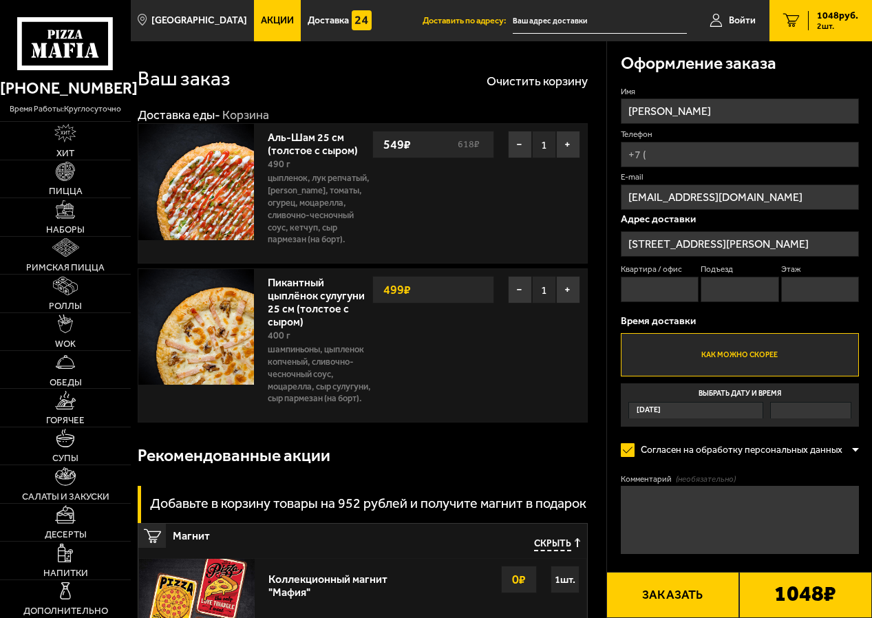
click at [674, 158] on input "Телефон" at bounding box center [740, 154] width 238 height 25
type input "[PHONE_NUMBER]"
type input "429"
type input "-"
type input "4"
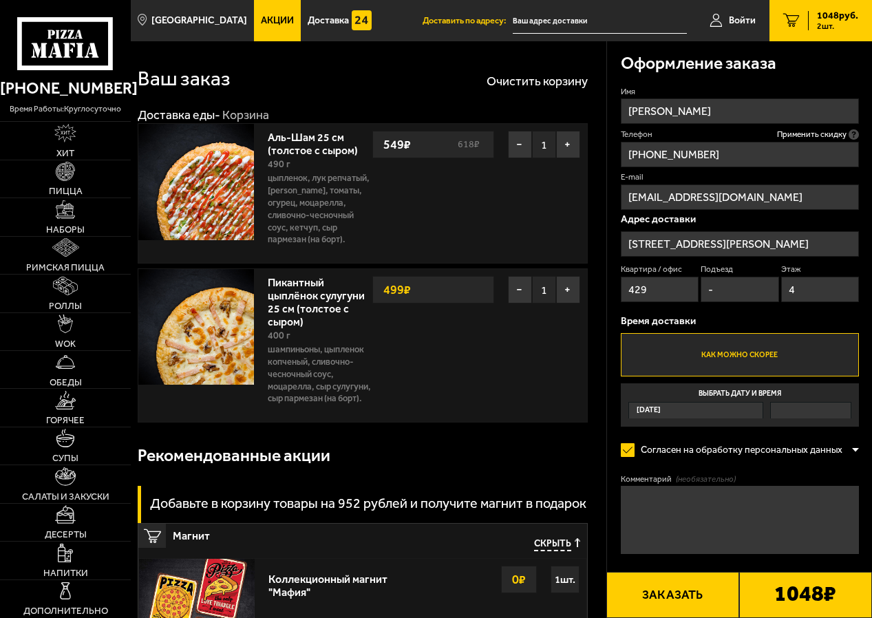
drag, startPoint x: 721, startPoint y: 288, endPoint x: 708, endPoint y: 289, distance: 13.2
click at [708, 289] on input "-" at bounding box center [740, 289] width 78 height 25
type input "6"
click at [752, 331] on div "Время доставки Как можно скорее Выбрать дату и время [DATE]" at bounding box center [740, 371] width 238 height 111
click at [647, 589] on button "Заказать" at bounding box center [672, 595] width 133 height 46
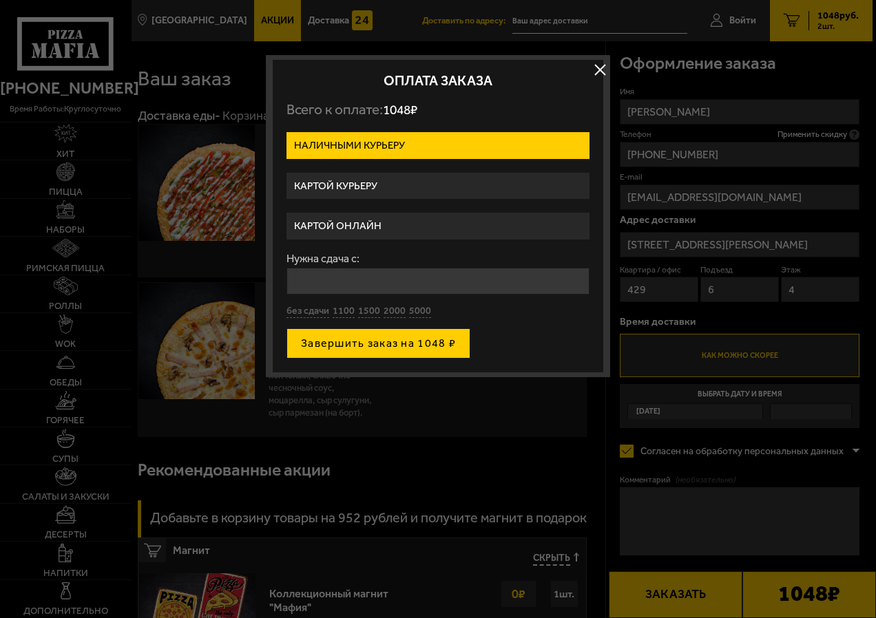
click at [381, 345] on button "Завершить заказ на 1048 ₽" at bounding box center [378, 343] width 184 height 30
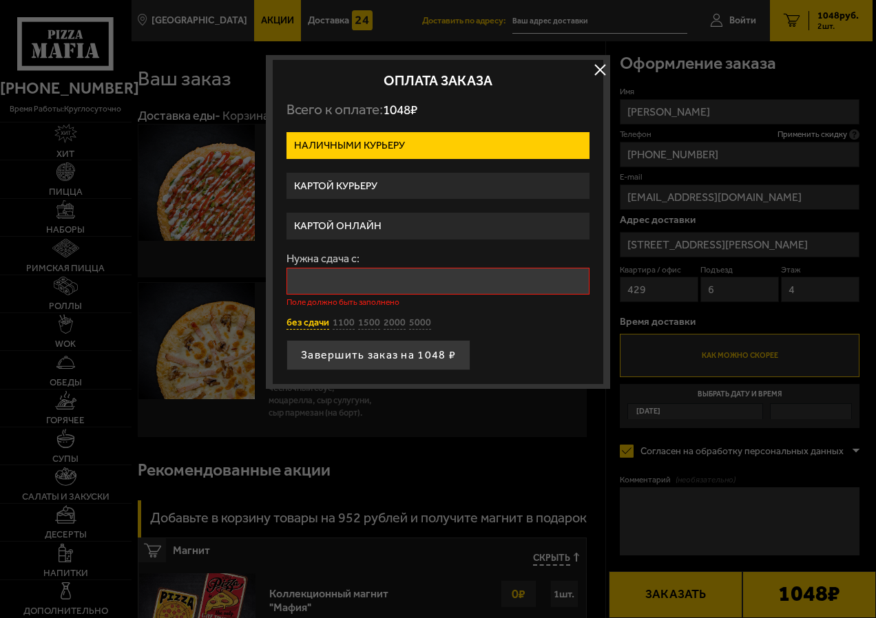
click at [312, 319] on button "без сдачи" at bounding box center [307, 323] width 43 height 13
type input "0"
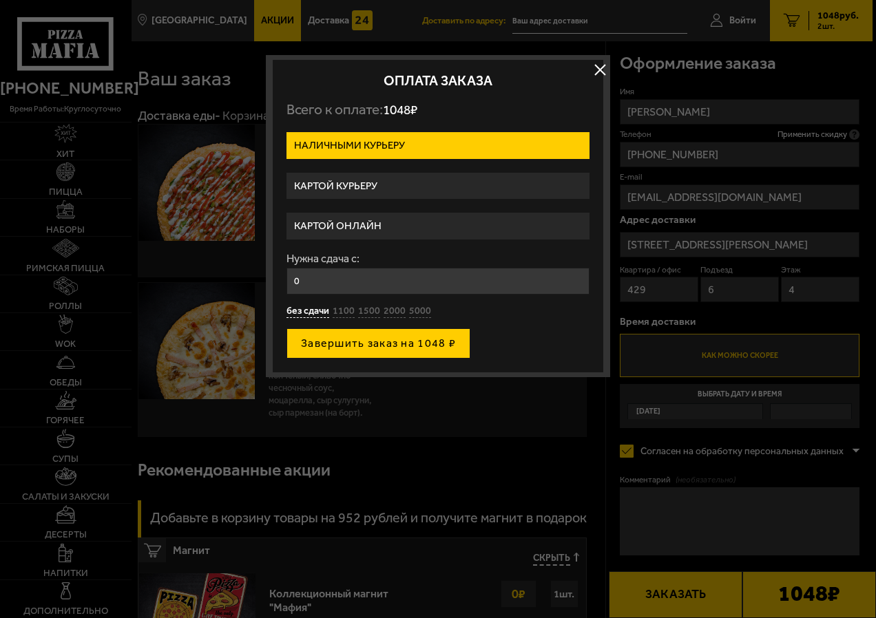
click at [346, 343] on button "Завершить заказ на 1048 ₽" at bounding box center [378, 343] width 184 height 30
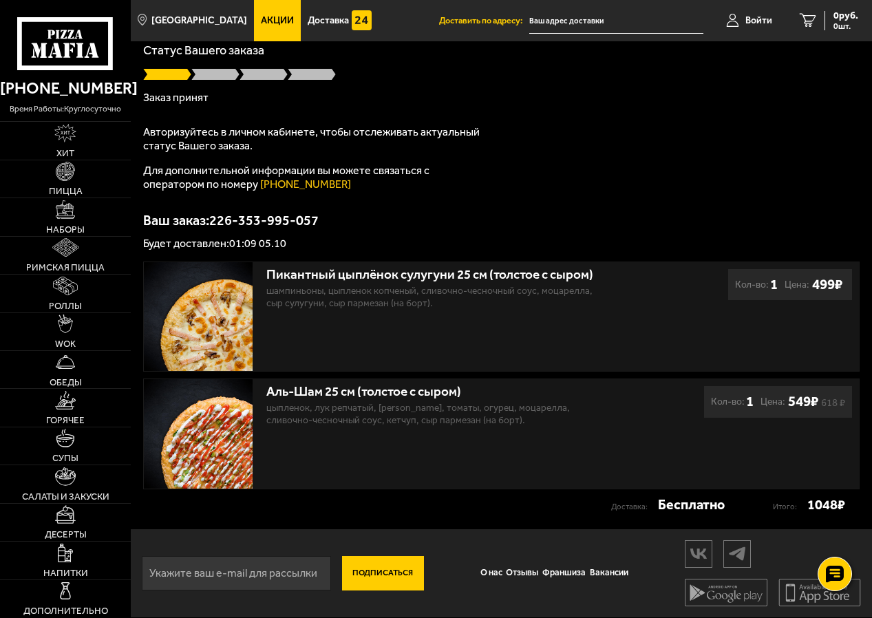
scroll to position [85, 0]
click at [71, 139] on img at bounding box center [65, 133] width 23 height 19
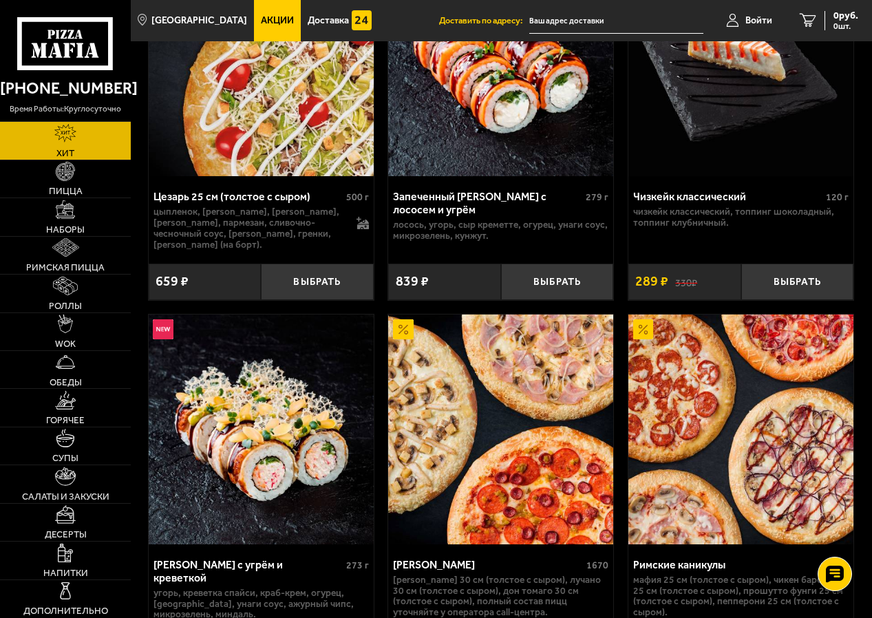
scroll to position [1101, 0]
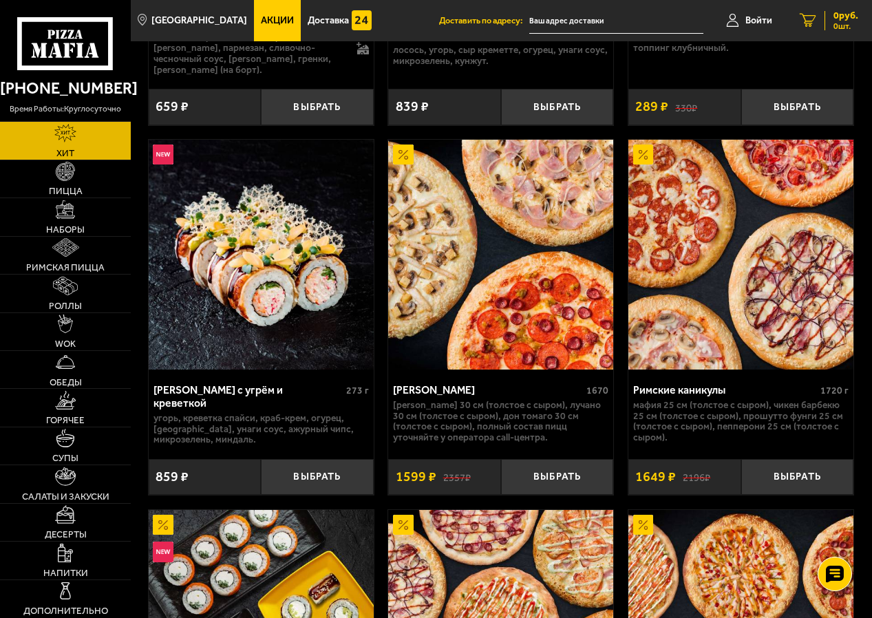
click at [838, 23] on span "0 шт." at bounding box center [846, 26] width 25 height 8
